Goal: Information Seeking & Learning: Understand process/instructions

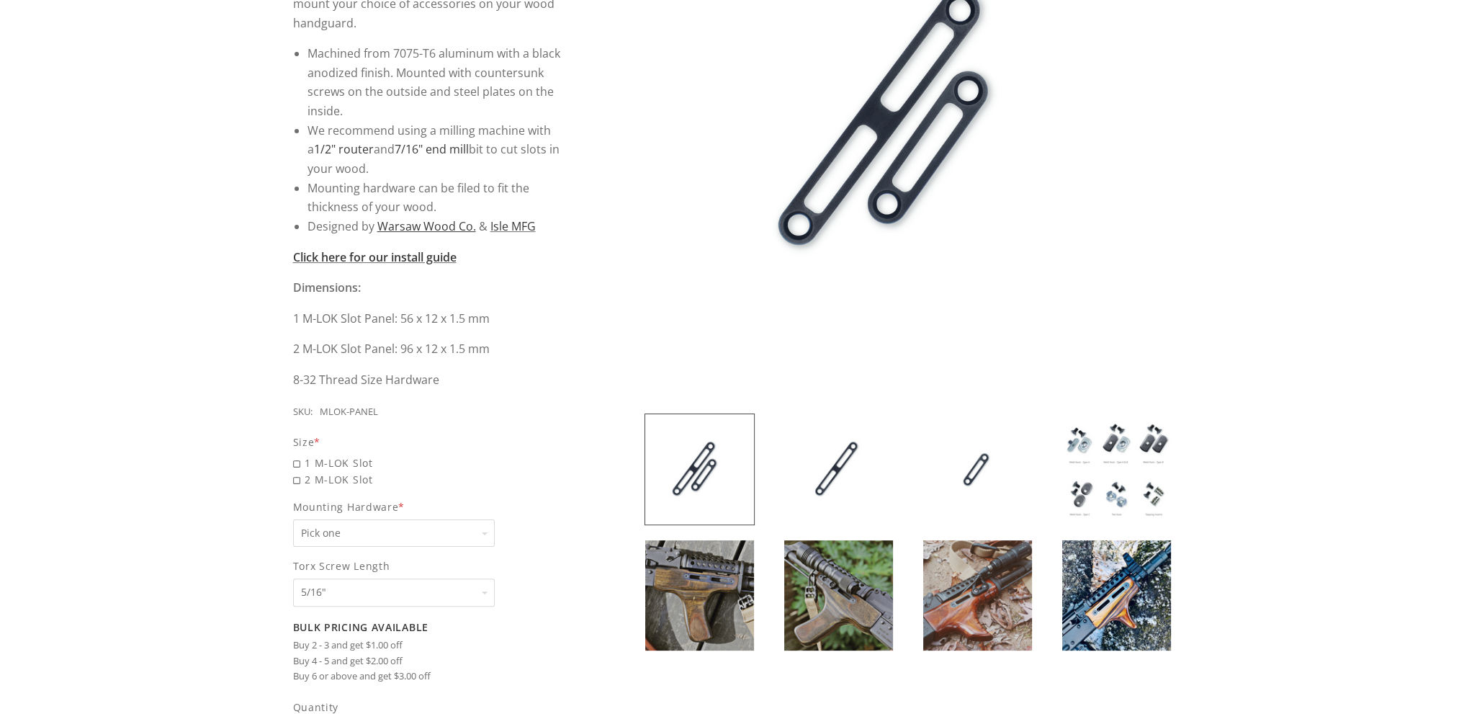
scroll to position [360, 0]
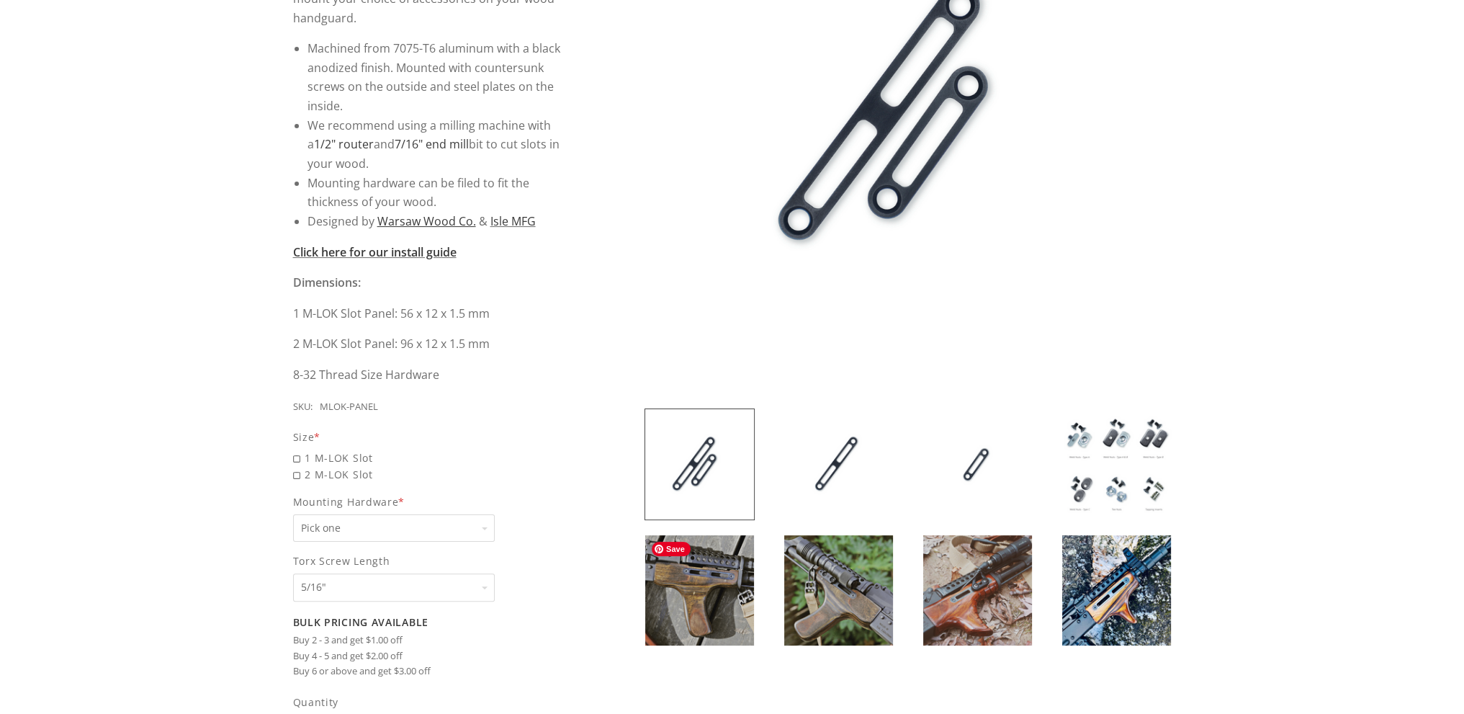
click at [697, 563] on img at bounding box center [699, 590] width 109 height 110
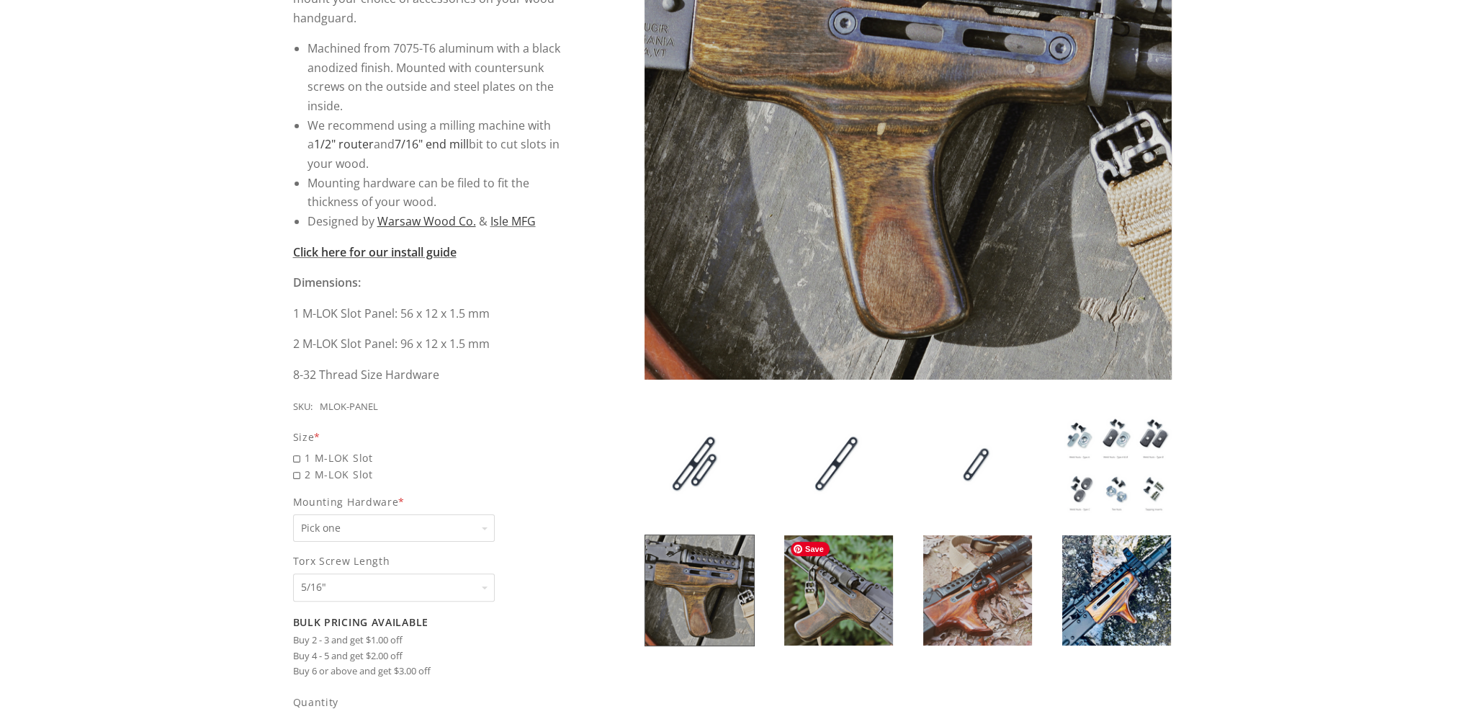
click at [831, 575] on img at bounding box center [838, 590] width 109 height 110
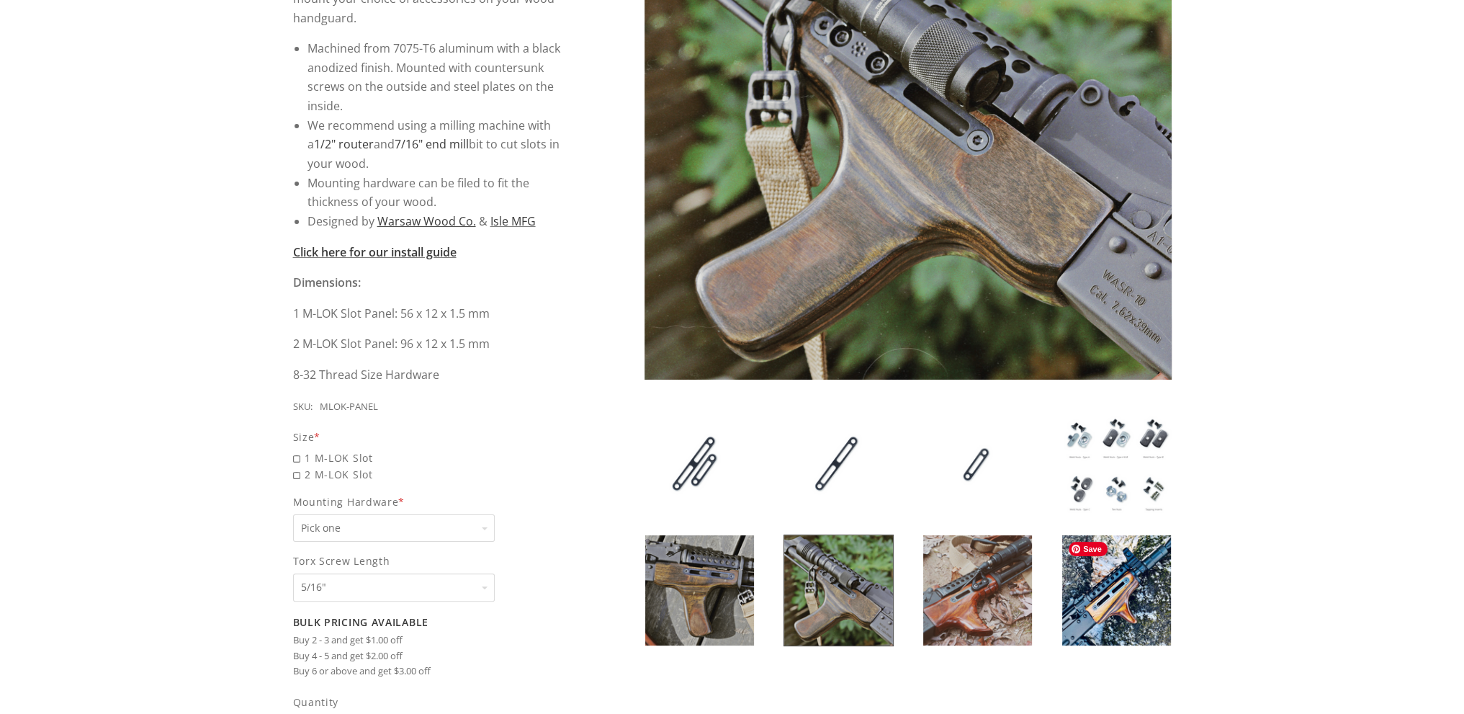
click at [1120, 593] on img at bounding box center [1117, 590] width 109 height 110
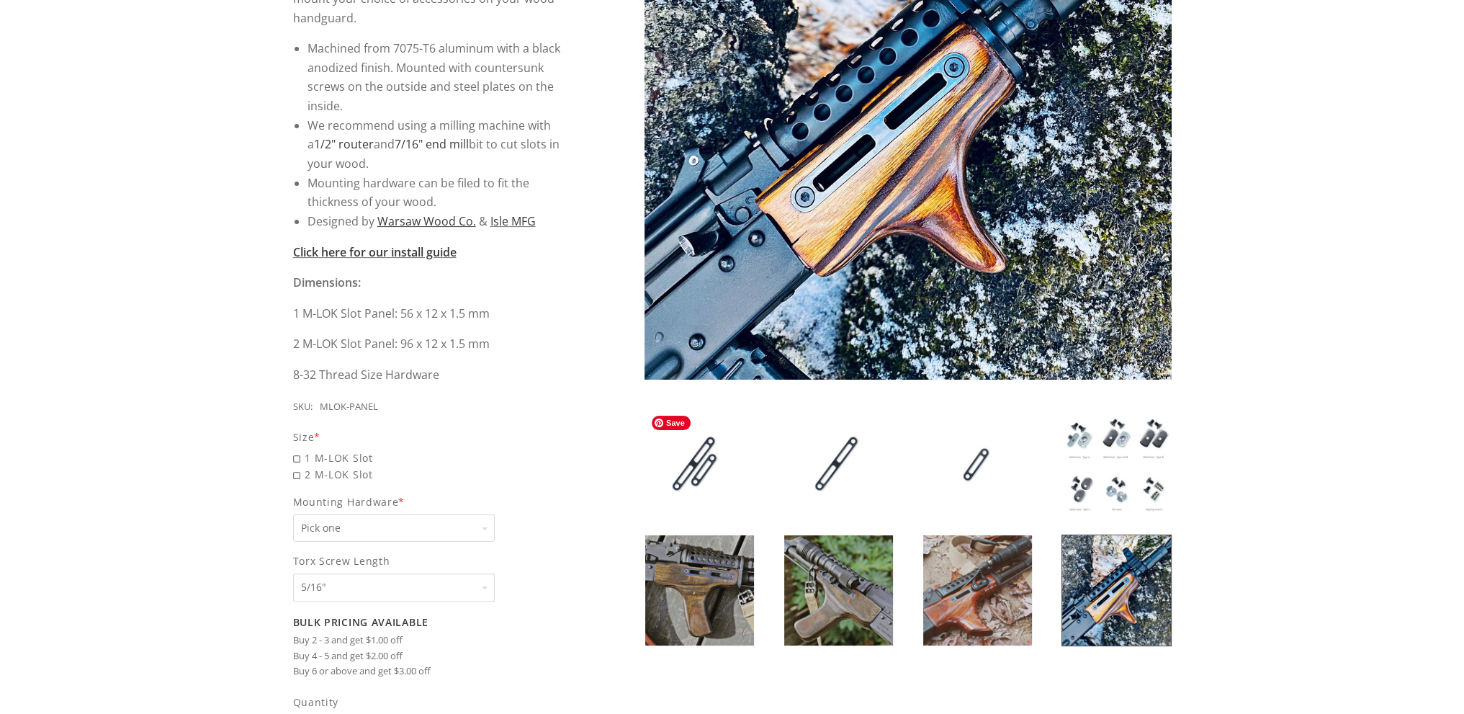
click at [714, 466] on img at bounding box center [699, 464] width 109 height 110
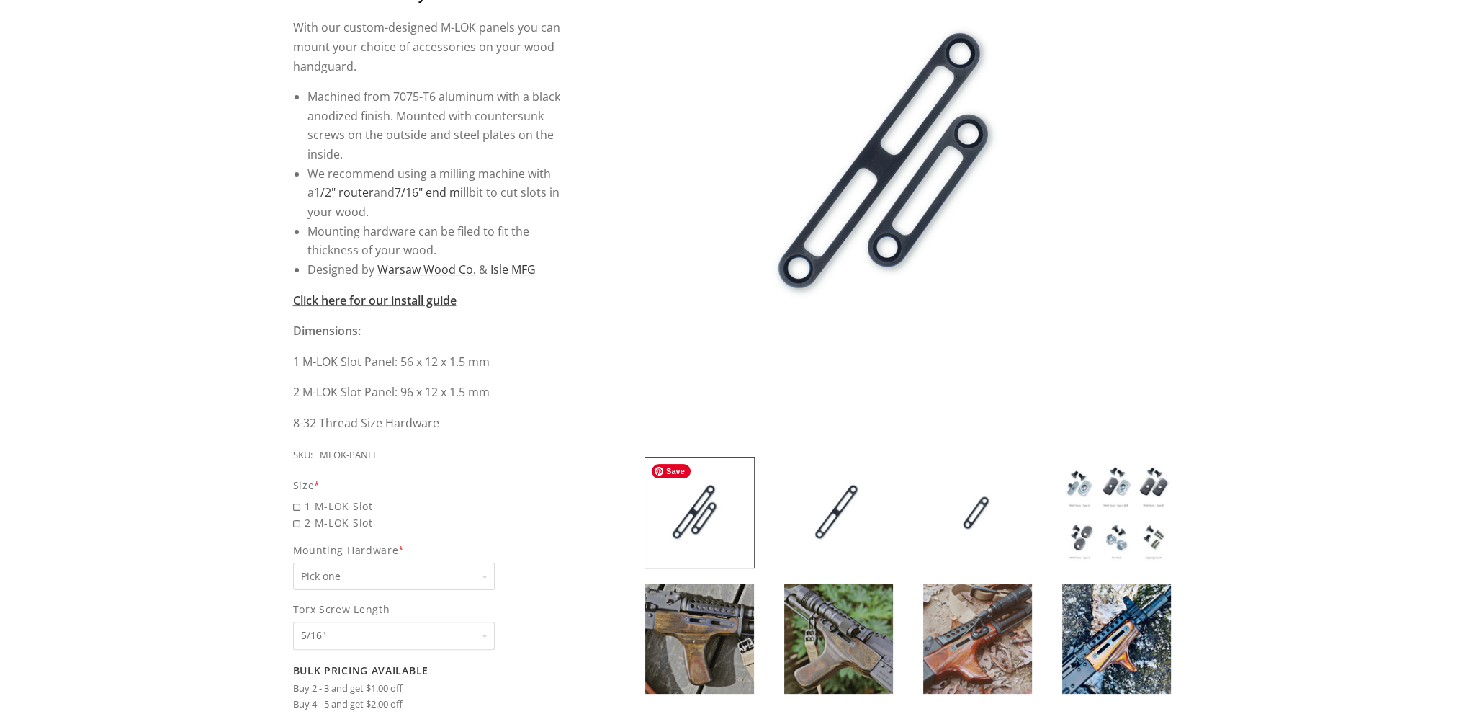
scroll to position [288, 0]
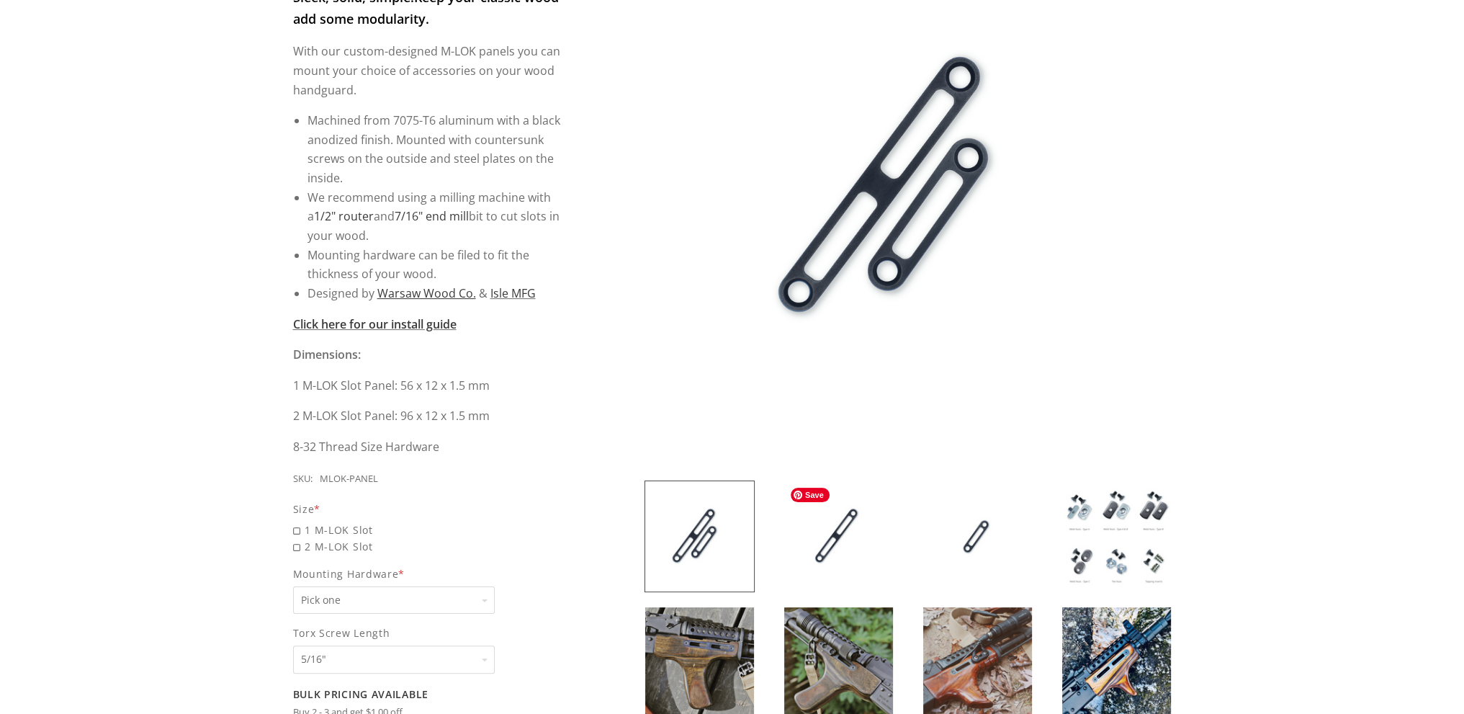
click at [837, 518] on img at bounding box center [838, 536] width 109 height 110
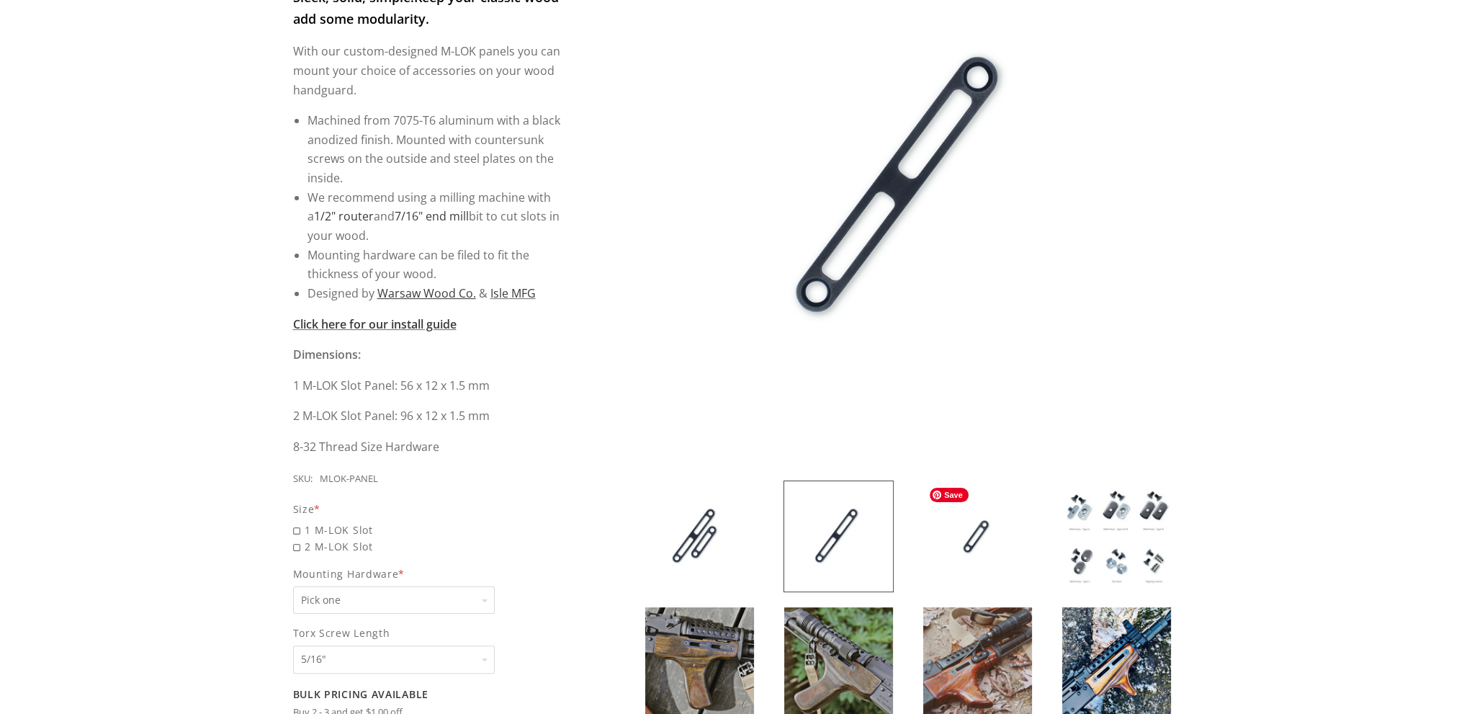
click at [969, 527] on img at bounding box center [977, 536] width 109 height 110
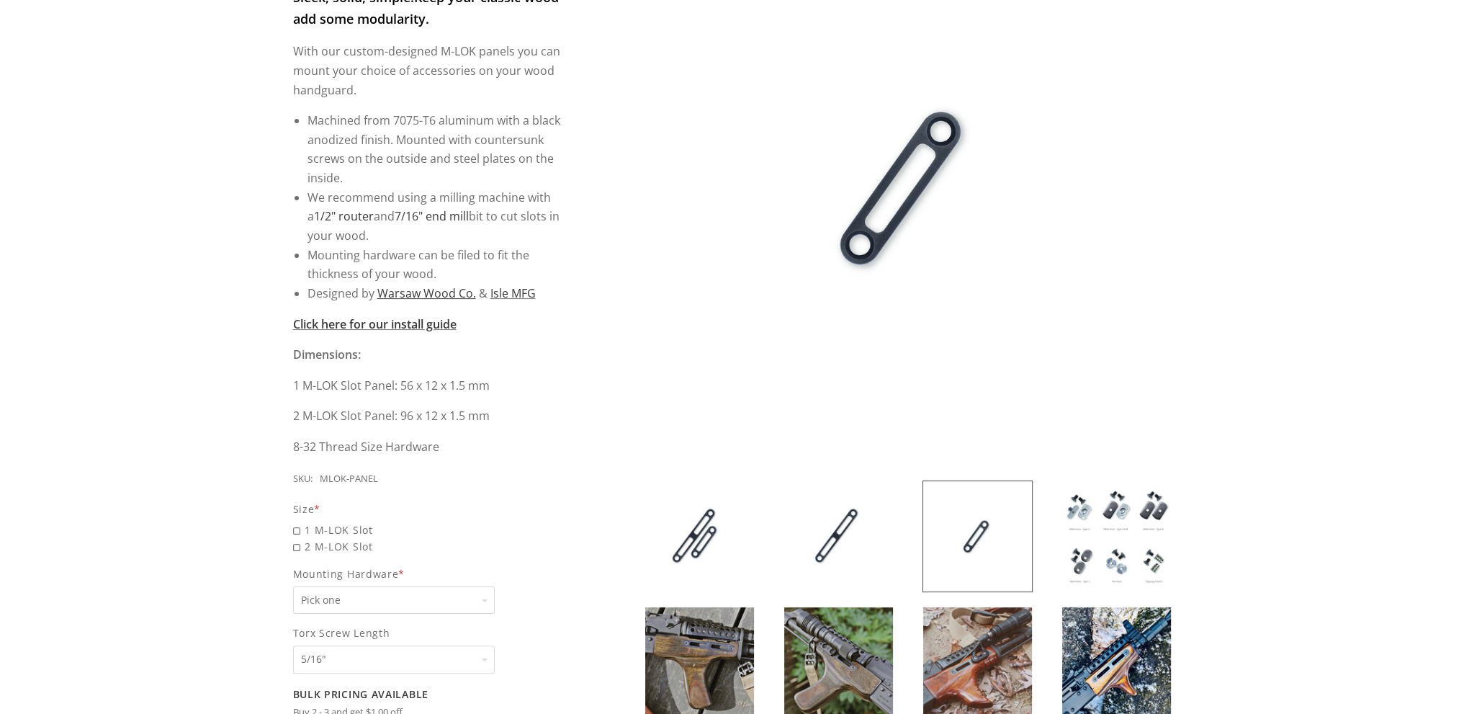
scroll to position [576, 0]
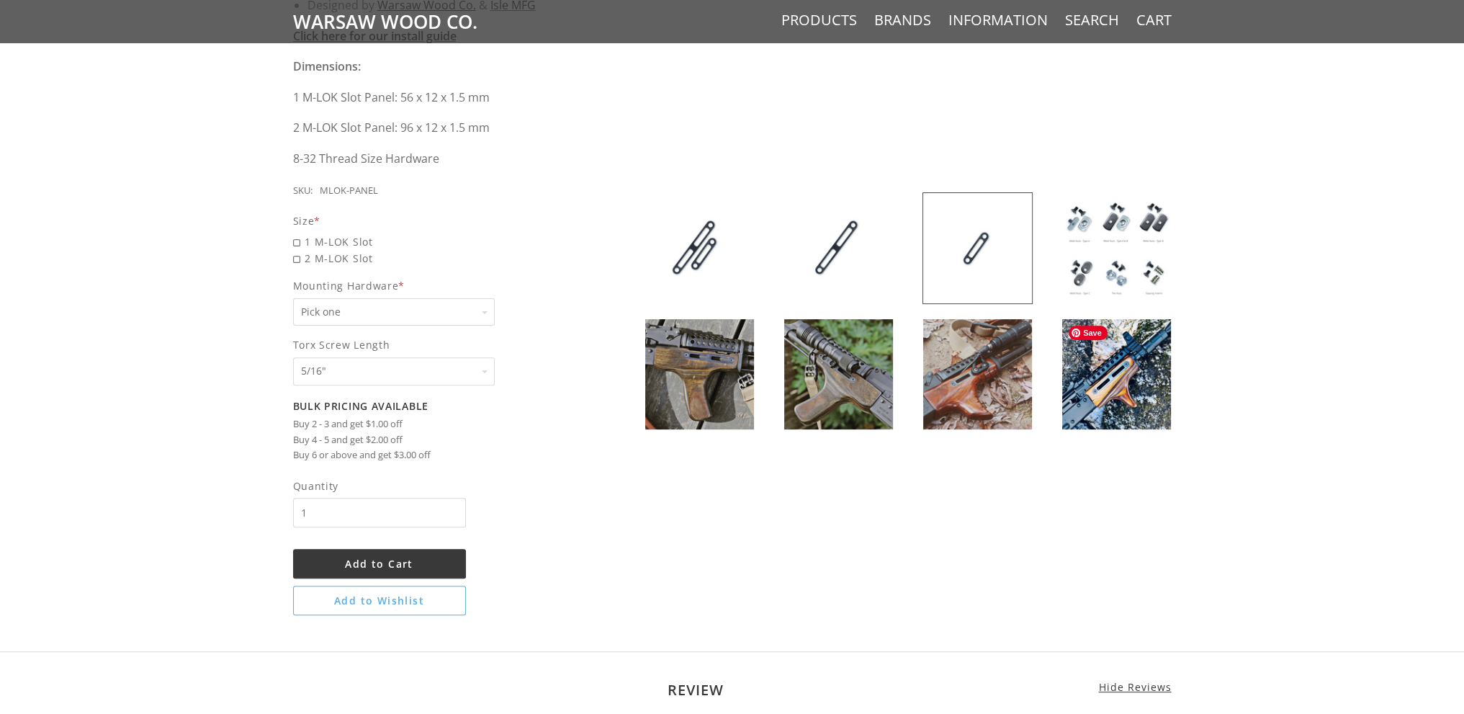
click at [1132, 408] on img at bounding box center [1117, 374] width 109 height 110
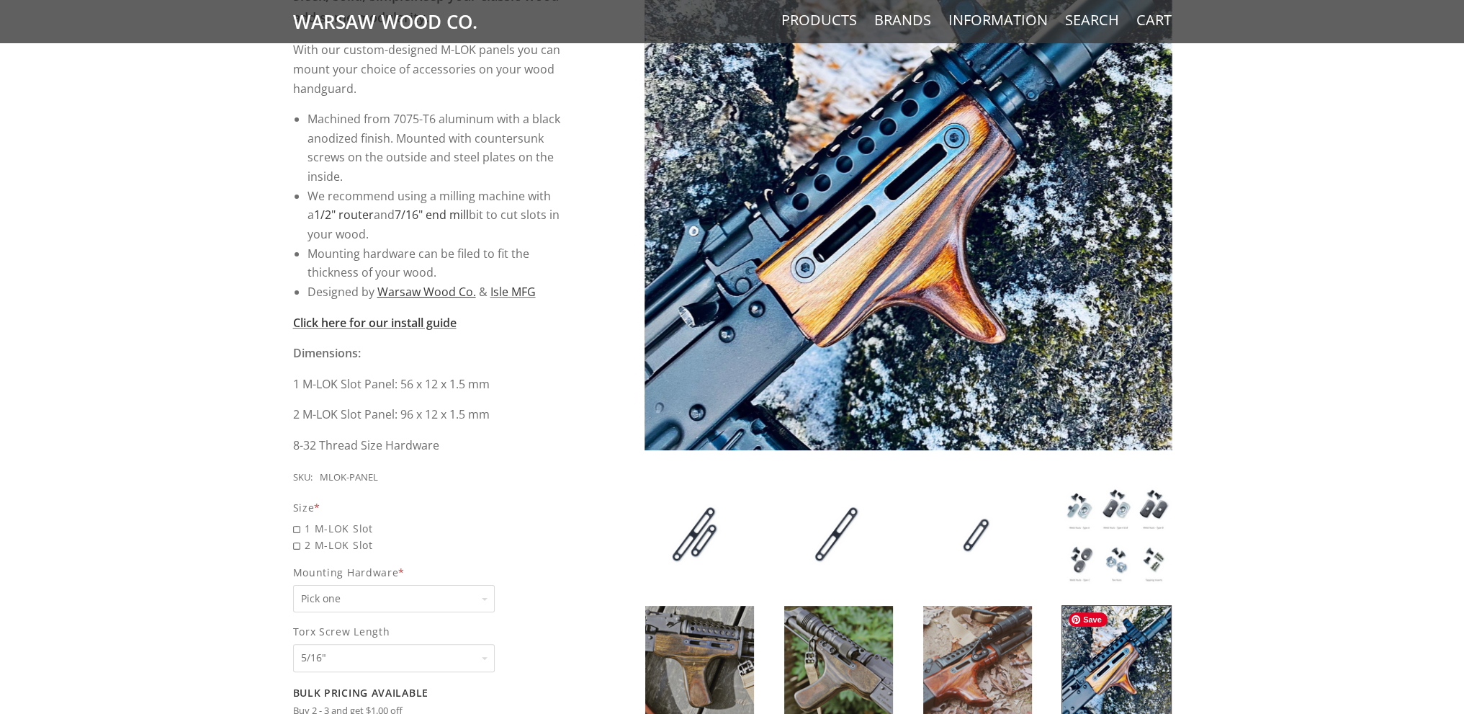
scroll to position [288, 0]
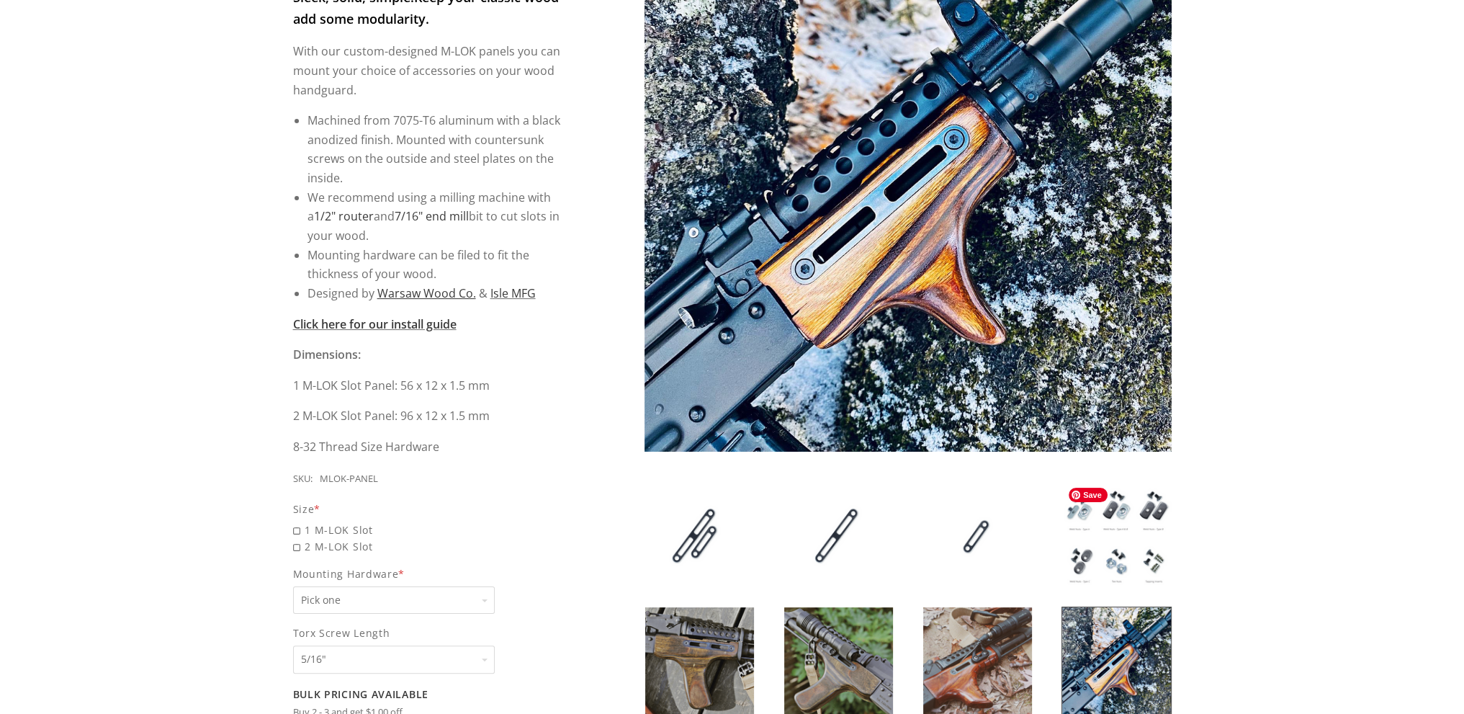
click at [1082, 498] on span "Save" at bounding box center [1088, 495] width 39 height 14
click at [1144, 503] on img at bounding box center [1117, 536] width 109 height 110
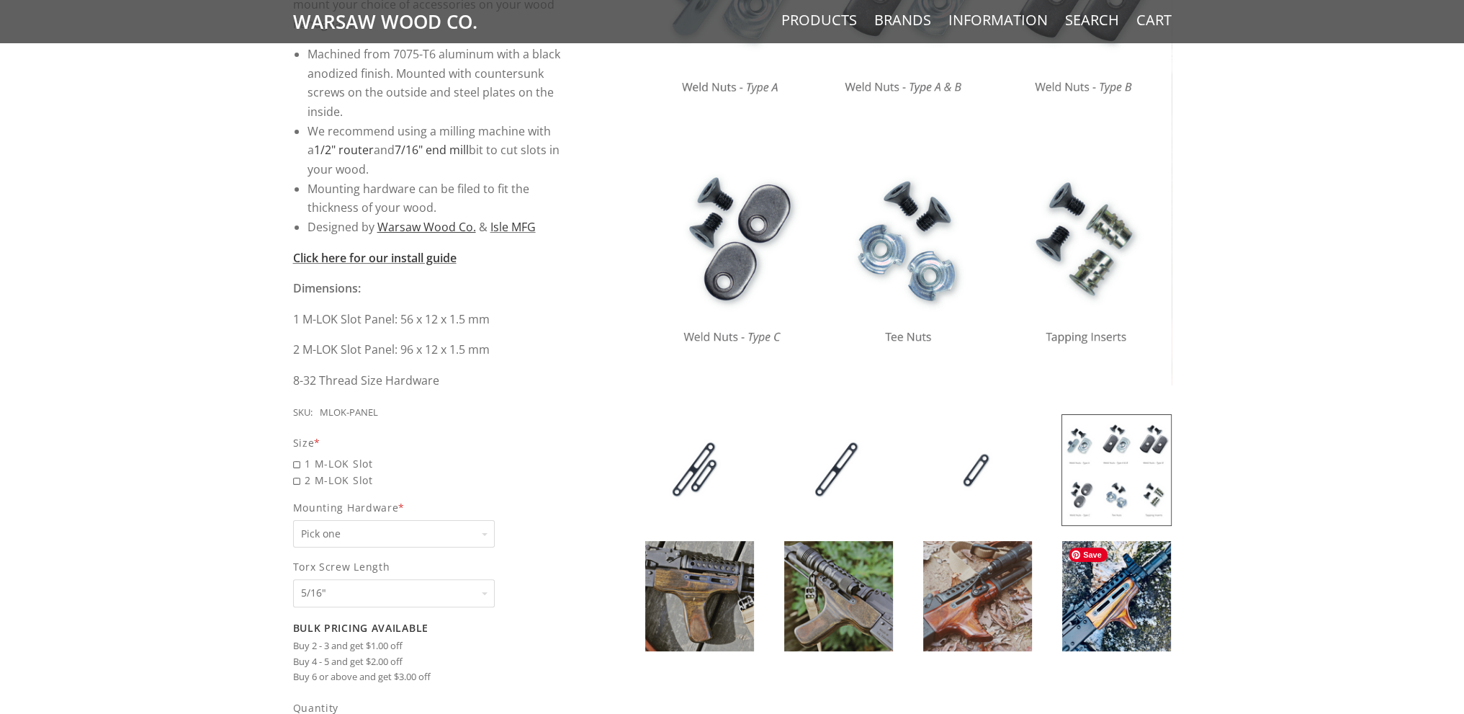
scroll to position [504, 0]
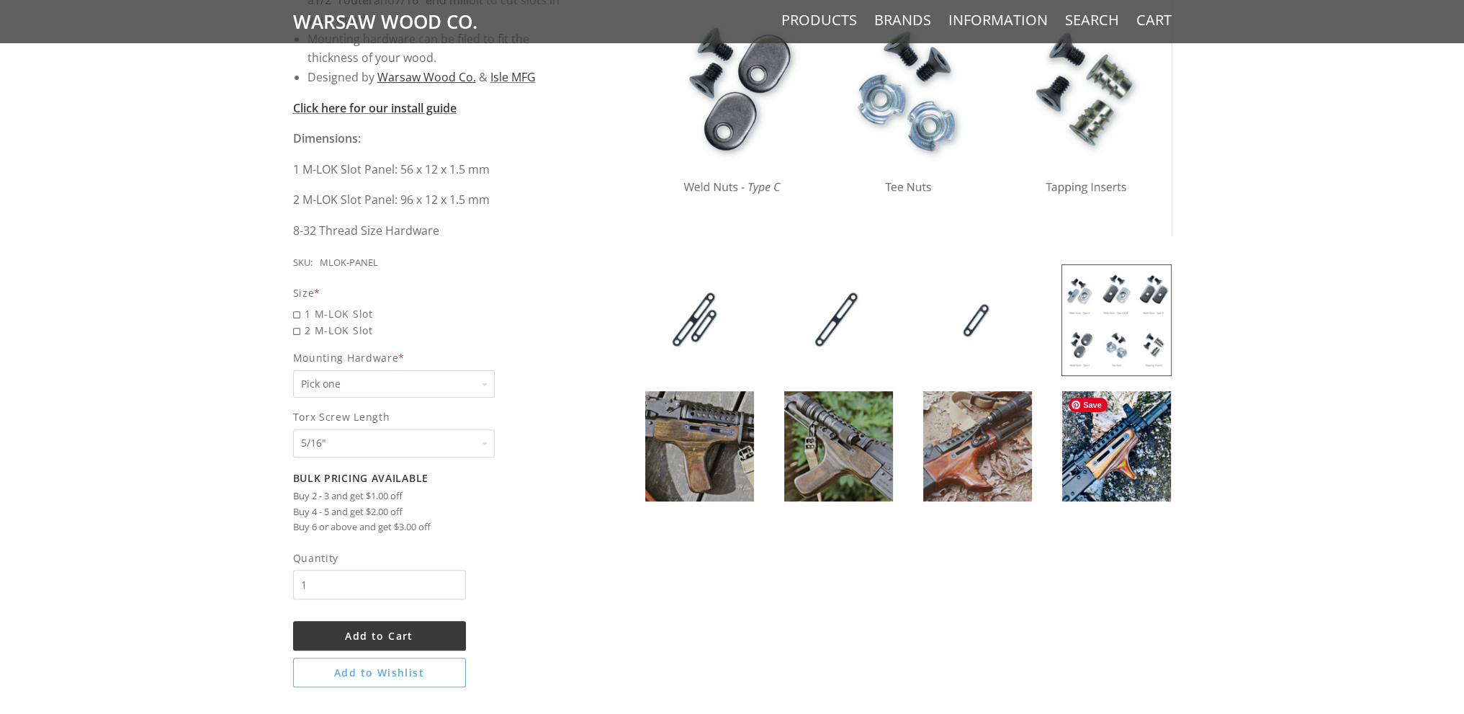
click at [1125, 455] on img at bounding box center [1117, 446] width 109 height 110
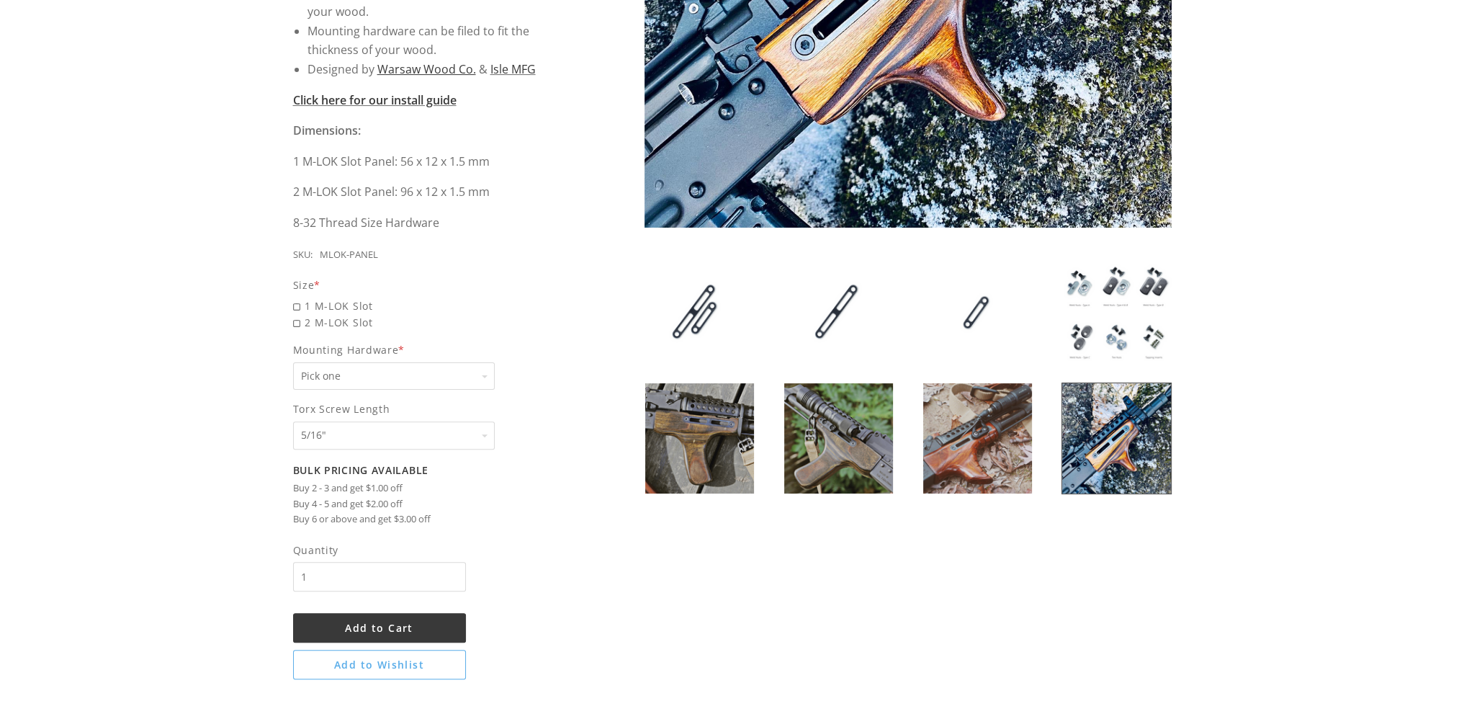
scroll to position [576, 0]
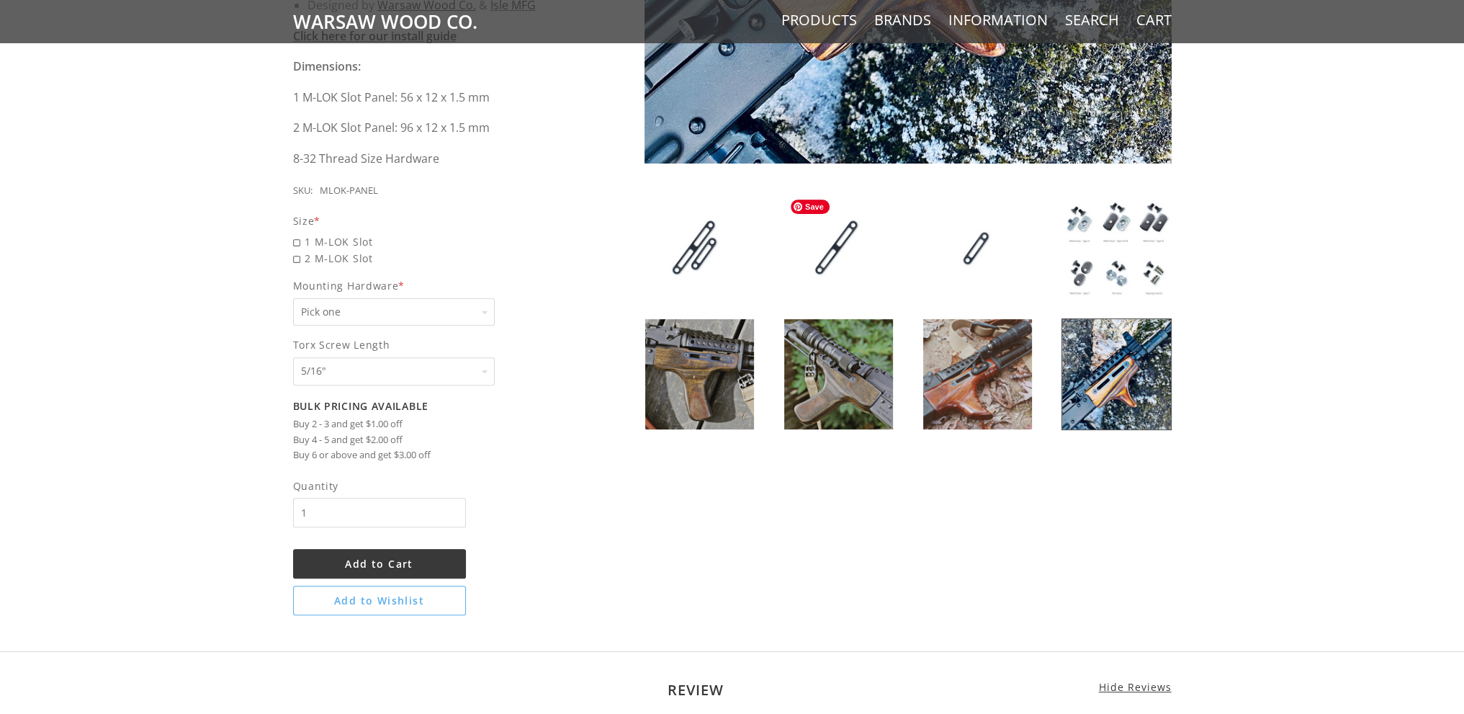
click at [859, 249] on img at bounding box center [838, 248] width 109 height 110
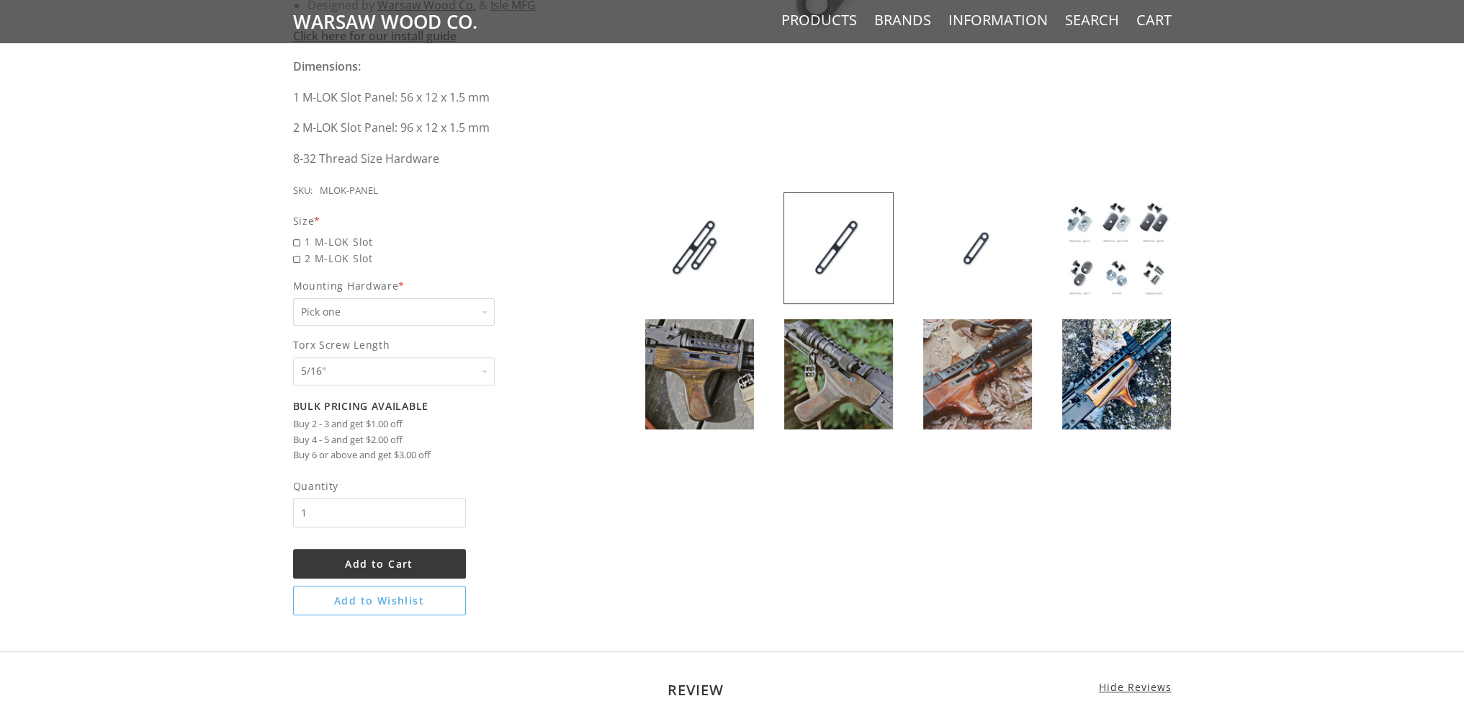
click at [343, 309] on select "Pick one None Weld Nuts - Type A & Torx Screws +$1 Weld Nuts - Type A + B & Tor…" at bounding box center [394, 312] width 202 height 28
click at [1138, 254] on img at bounding box center [1117, 248] width 109 height 110
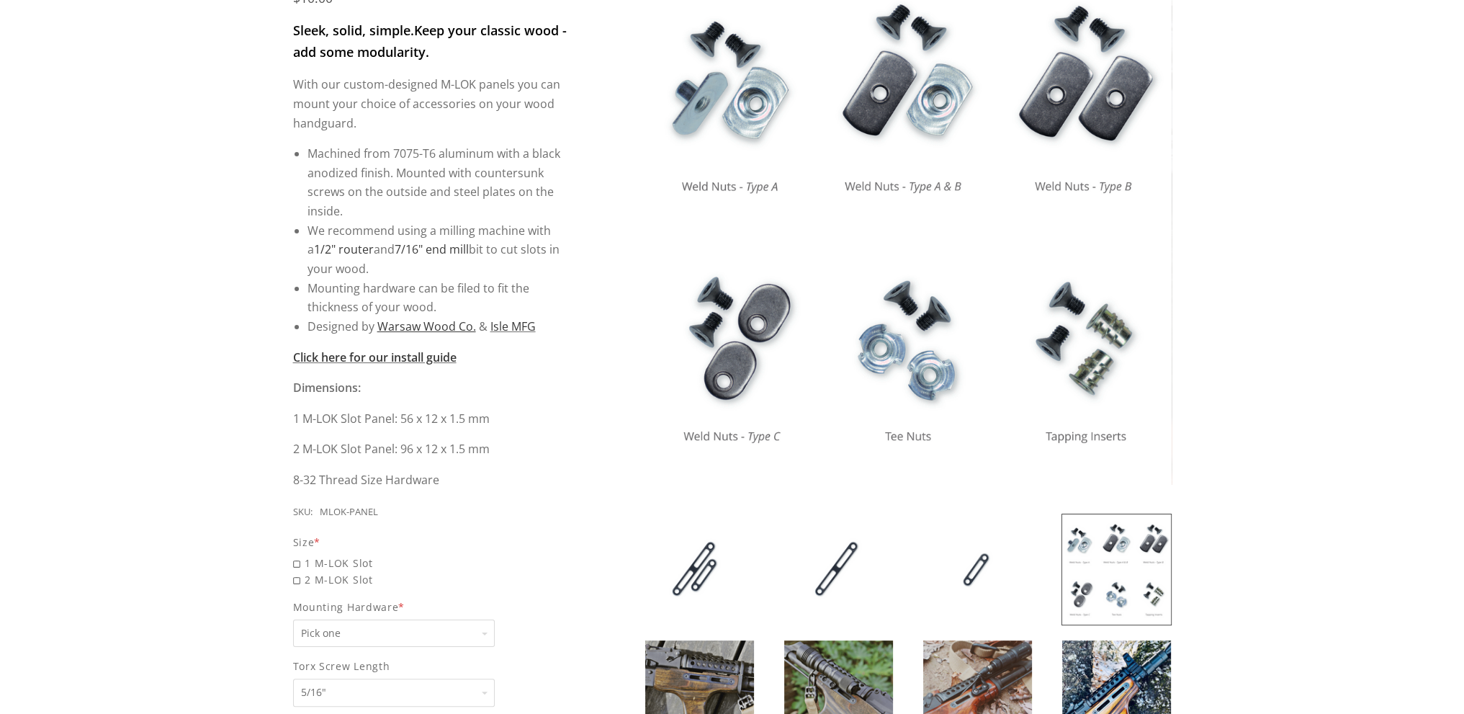
scroll to position [432, 0]
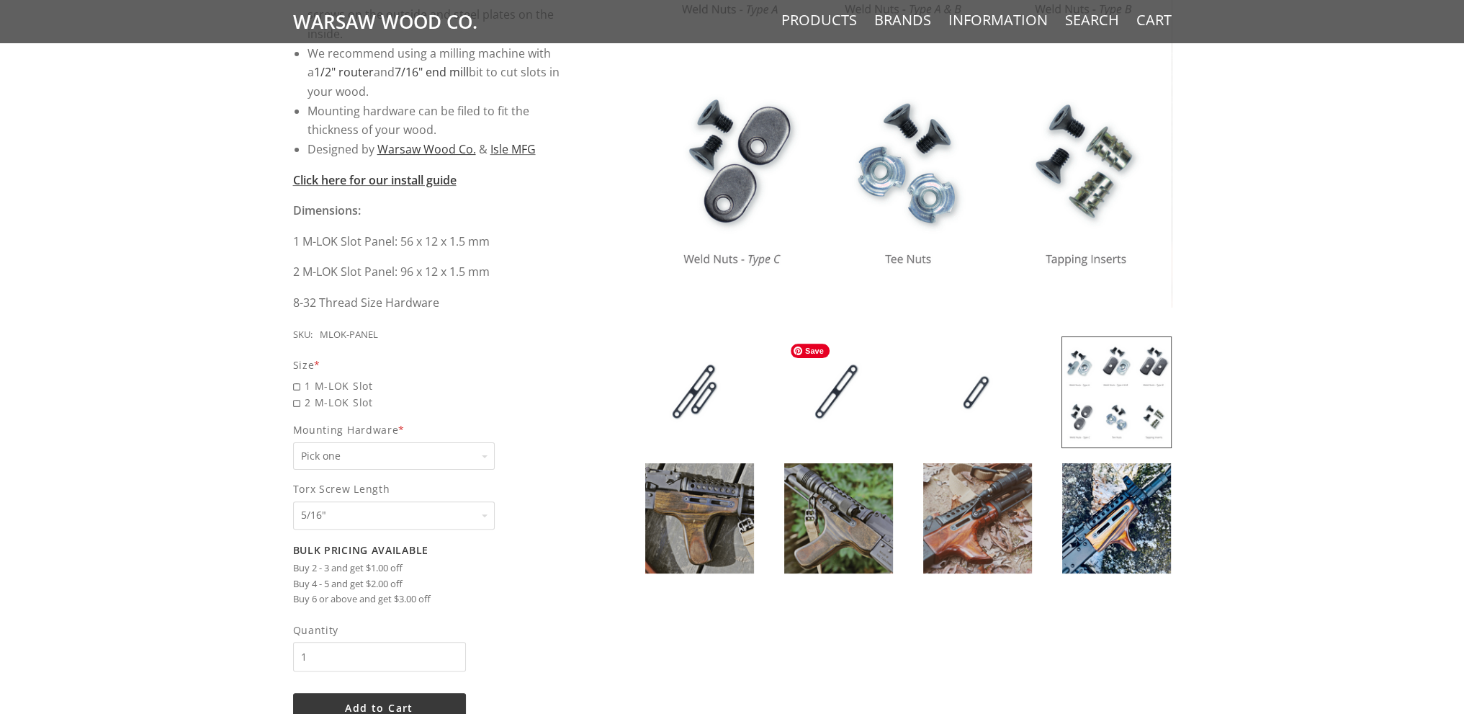
click at [834, 386] on img at bounding box center [838, 392] width 109 height 110
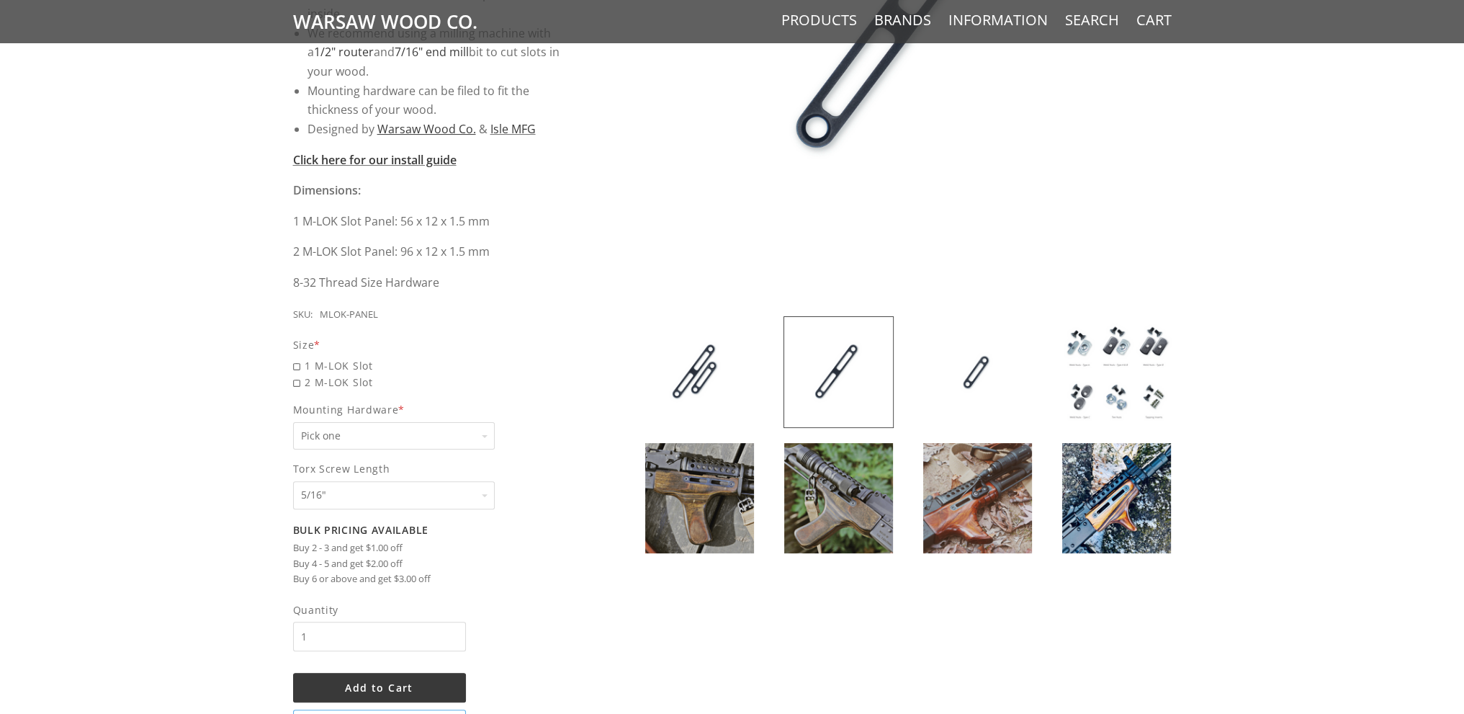
scroll to position [648, 0]
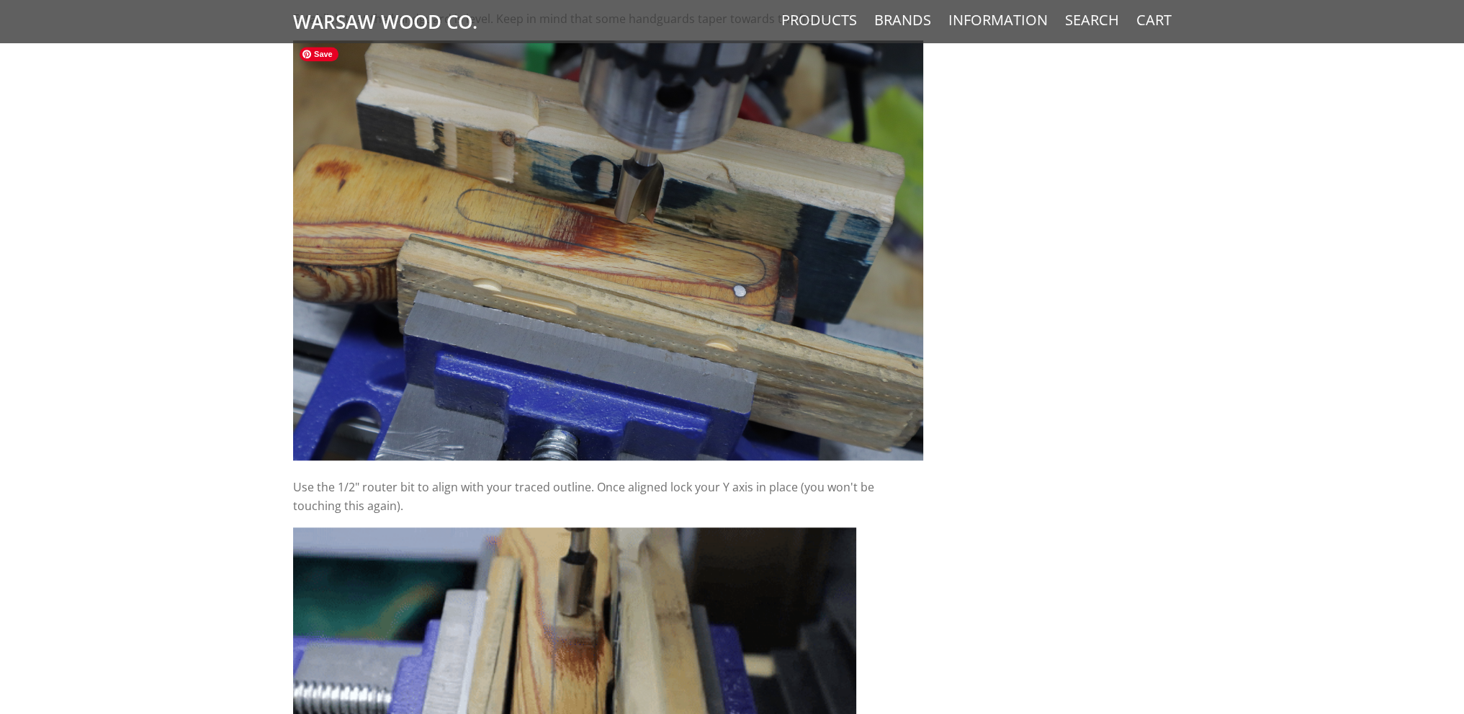
scroll to position [1801, 0]
